Goal: Communication & Community: Ask a question

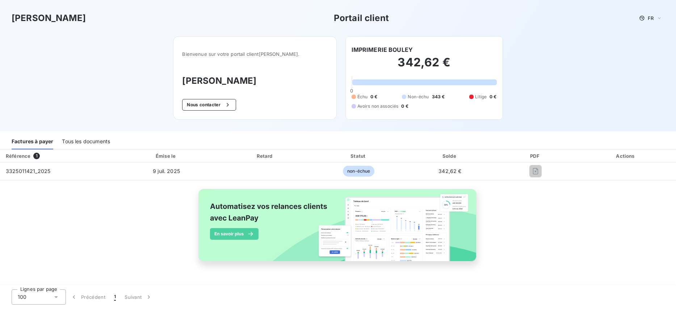
click at [85, 143] on div "Tous les documents" at bounding box center [86, 141] width 48 height 15
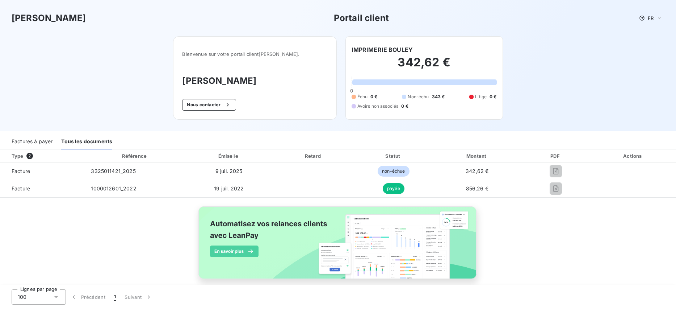
click at [25, 142] on div "Factures à payer" at bounding box center [32, 141] width 41 height 15
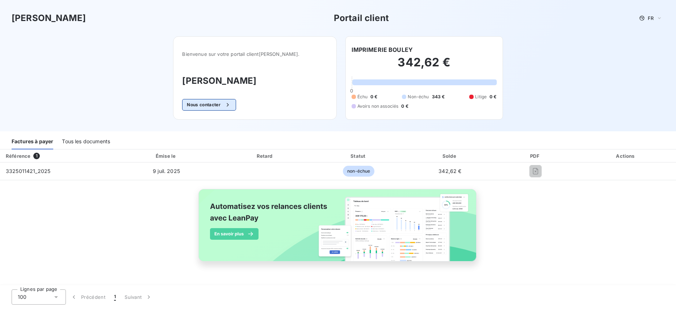
click at [225, 104] on button "Nous contacter" at bounding box center [209, 105] width 54 height 12
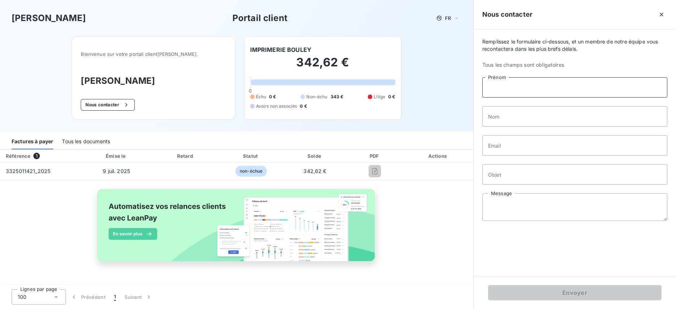
click at [521, 89] on input "Prénom" at bounding box center [574, 87] width 185 height 20
type input "[PERSON_NAME]"
type input "B"
drag, startPoint x: 508, startPoint y: 88, endPoint x: 416, endPoint y: 72, distance: 92.7
click at [419, 83] on div "Fedrigoni Portail client FR Bienvenue sur votre portail client [PERSON_NAME] . …" at bounding box center [338, 154] width 676 height 309
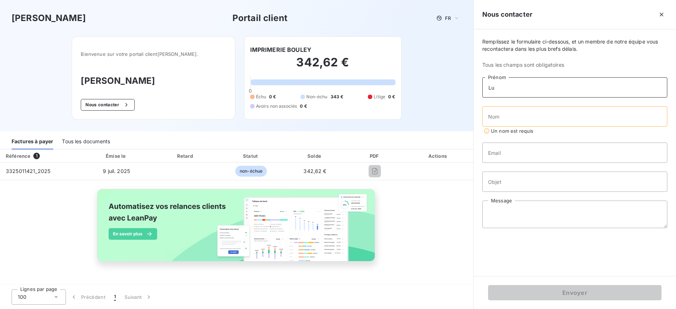
type input "[PERSON_NAME]"
type input "b"
type input "BOULEY"
type input "[EMAIL_ADDRESS][DOMAIN_NAME]"
click at [523, 179] on input "Objet" at bounding box center [574, 174] width 185 height 20
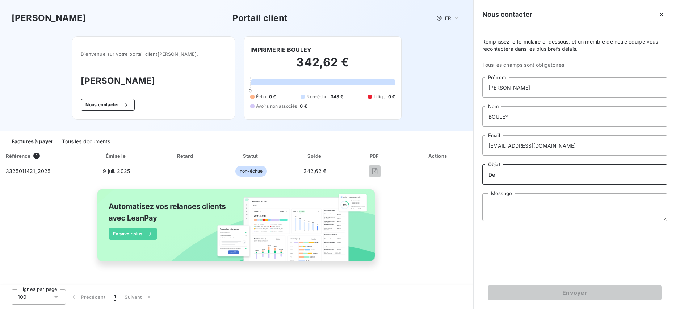
type input "D"
type input "Paiement facture"
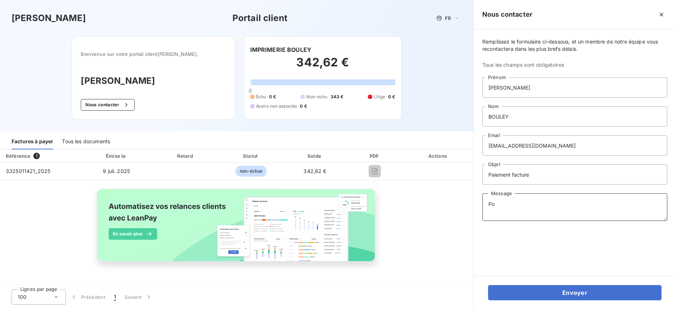
type textarea "P"
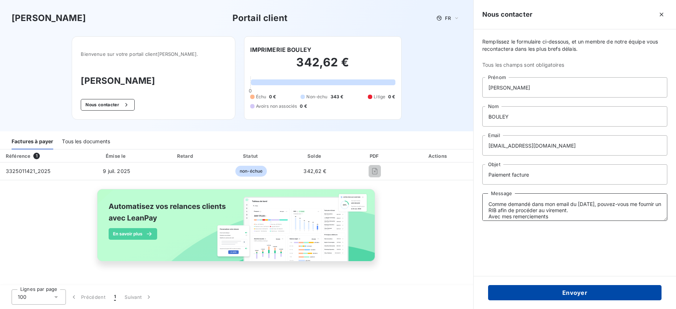
type textarea "Comme demandé dans mon email du [DATE], pouvez-vous me fournir un RIB afin de p…"
click at [566, 292] on button "Envoyer" at bounding box center [574, 292] width 173 height 15
